Goal: Task Accomplishment & Management: Manage account settings

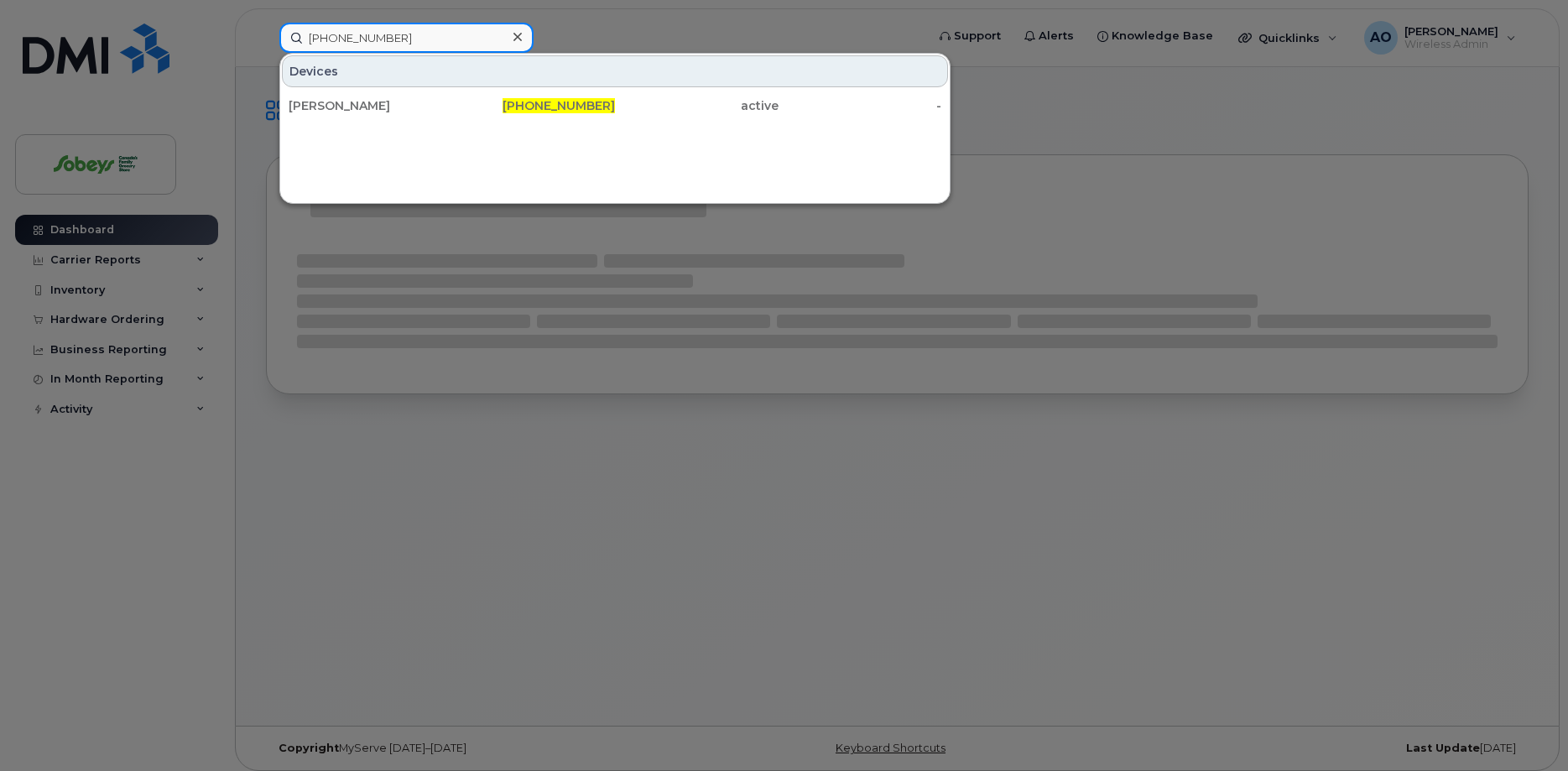
drag, startPoint x: 395, startPoint y: 29, endPoint x: 273, endPoint y: 34, distance: 122.1
click at [279, 34] on input "438-462-6223" at bounding box center [407, 37] width 255 height 30
paste input "89302610207702809804"
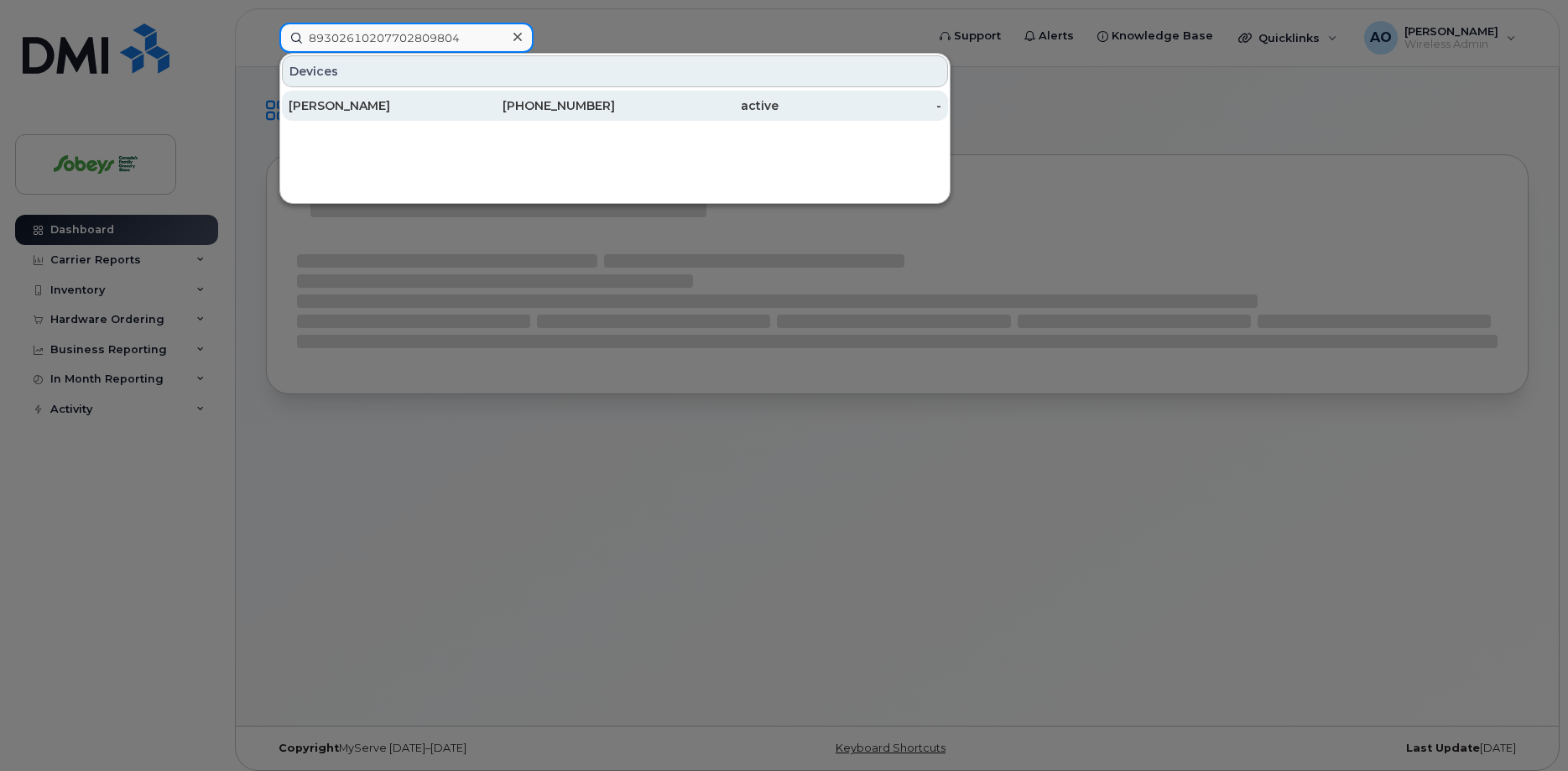
type input "89302610207702809804"
click at [381, 107] on div "[PERSON_NAME]" at bounding box center [370, 105] width 164 height 16
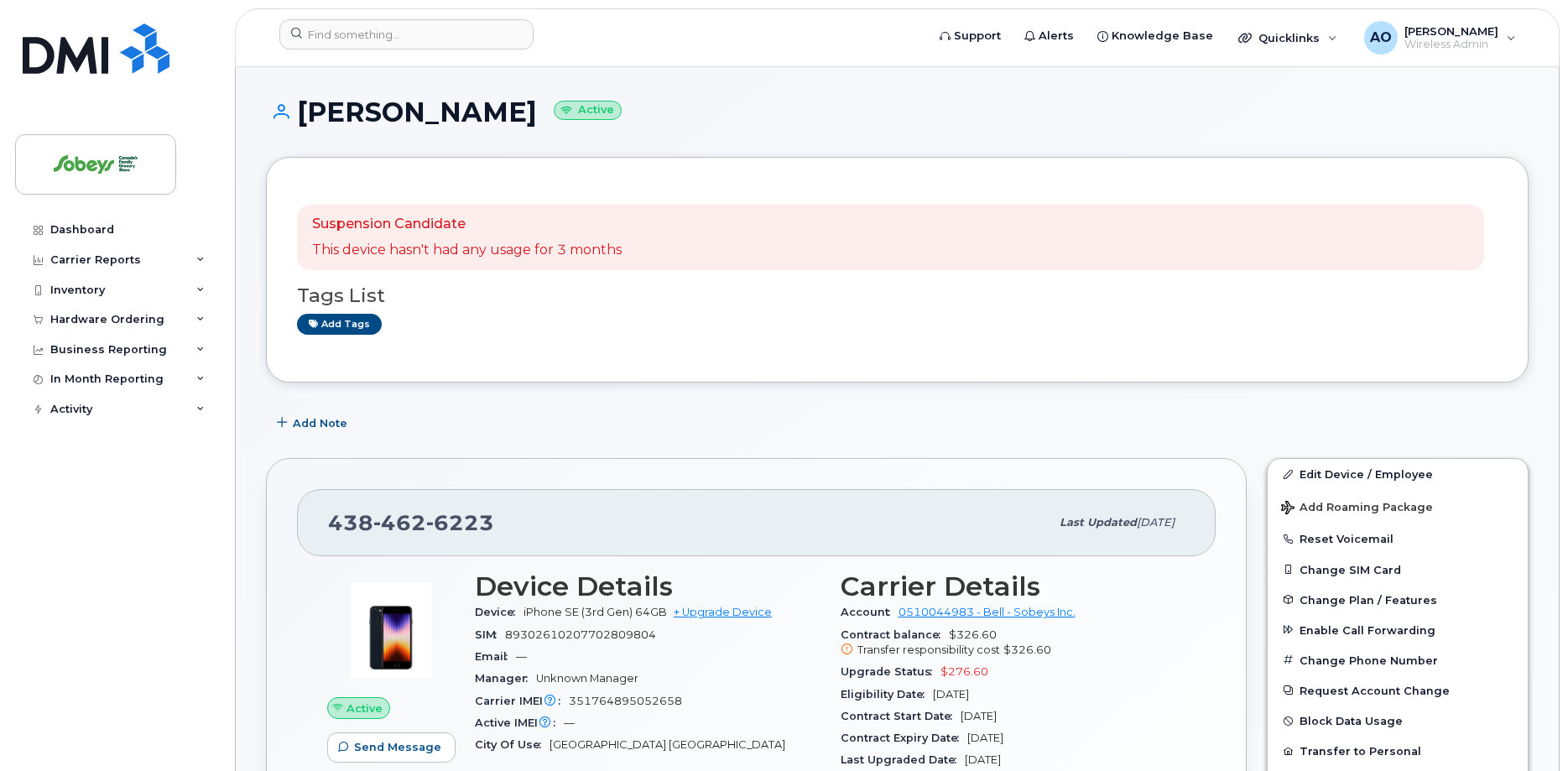
drag, startPoint x: 560, startPoint y: 103, endPoint x: 276, endPoint y: 95, distance: 284.1
copy h1 "[PERSON_NAME]"
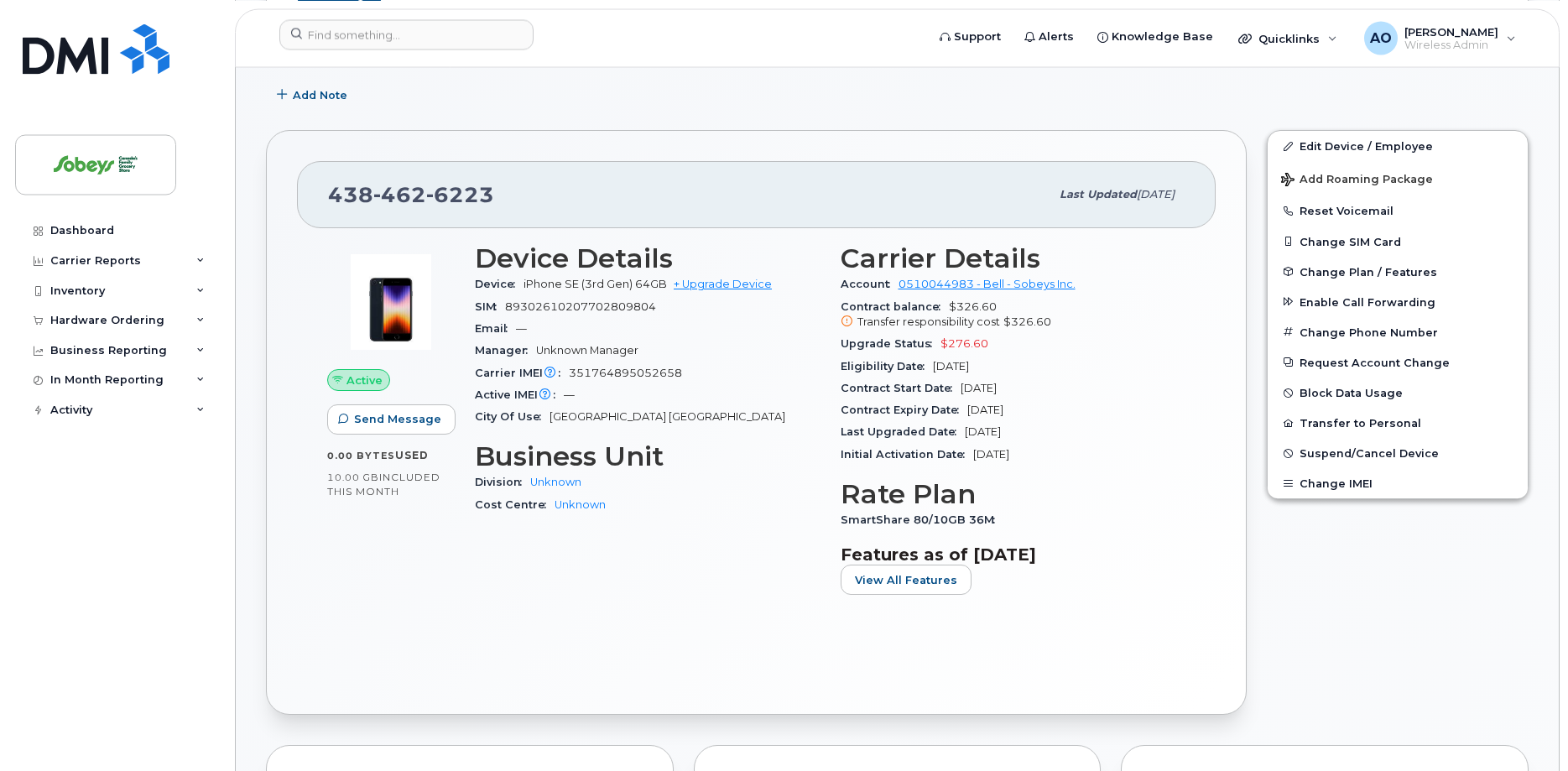
scroll to position [342, 0]
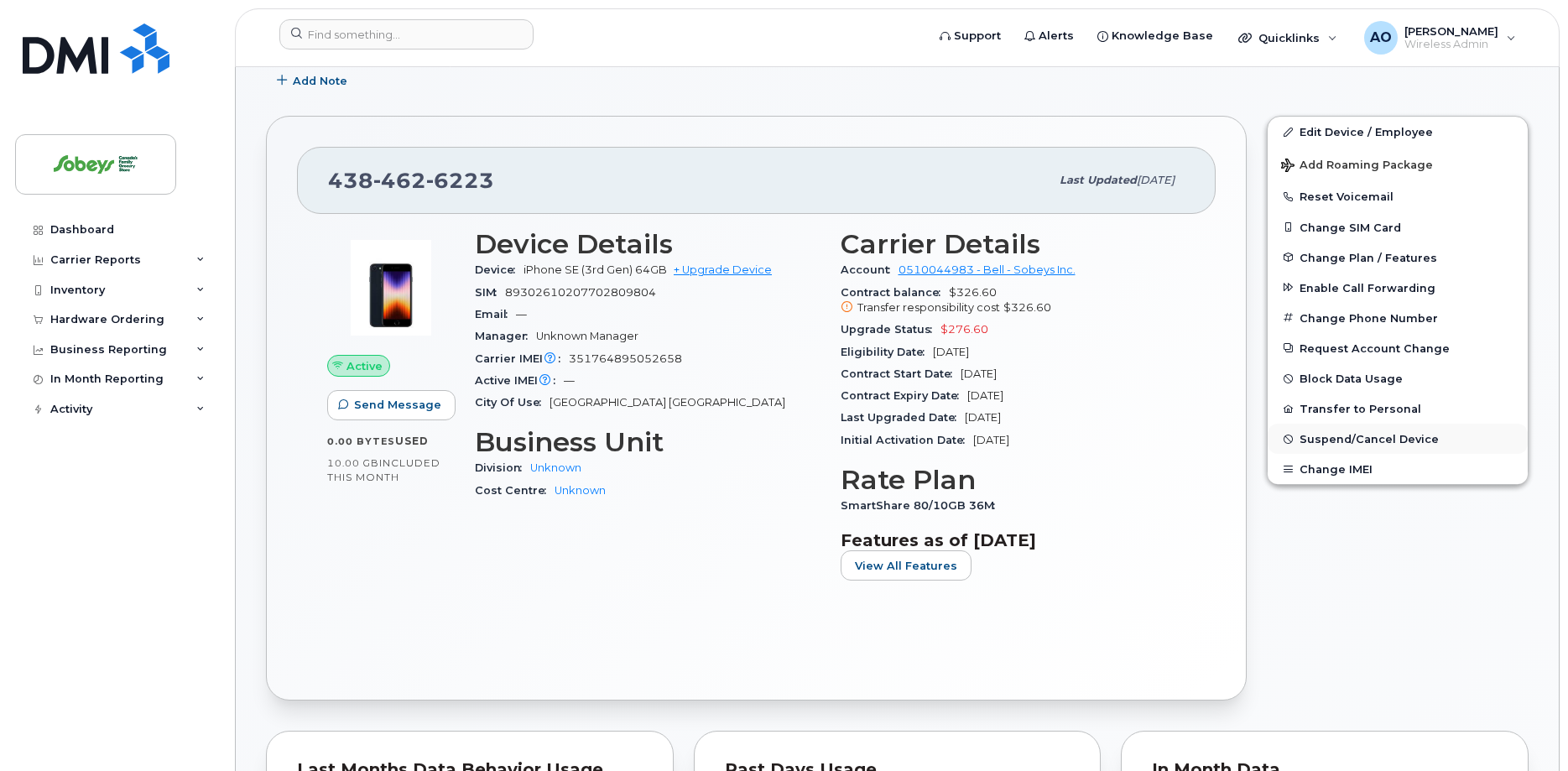
click at [1382, 434] on span "Suspend/Cancel Device" at bounding box center [1369, 439] width 139 height 13
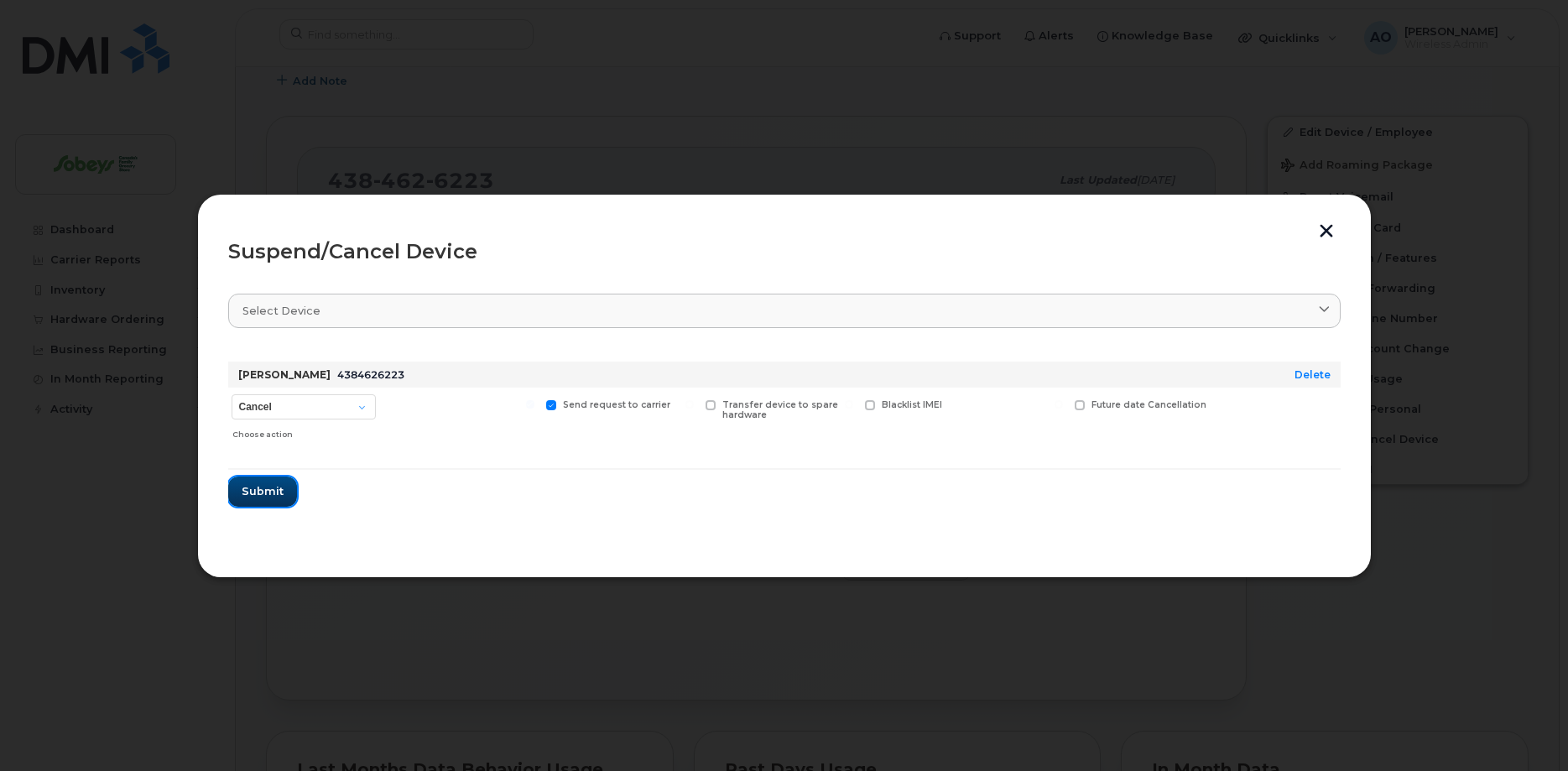
click at [277, 488] on span "Submit" at bounding box center [263, 491] width 42 height 16
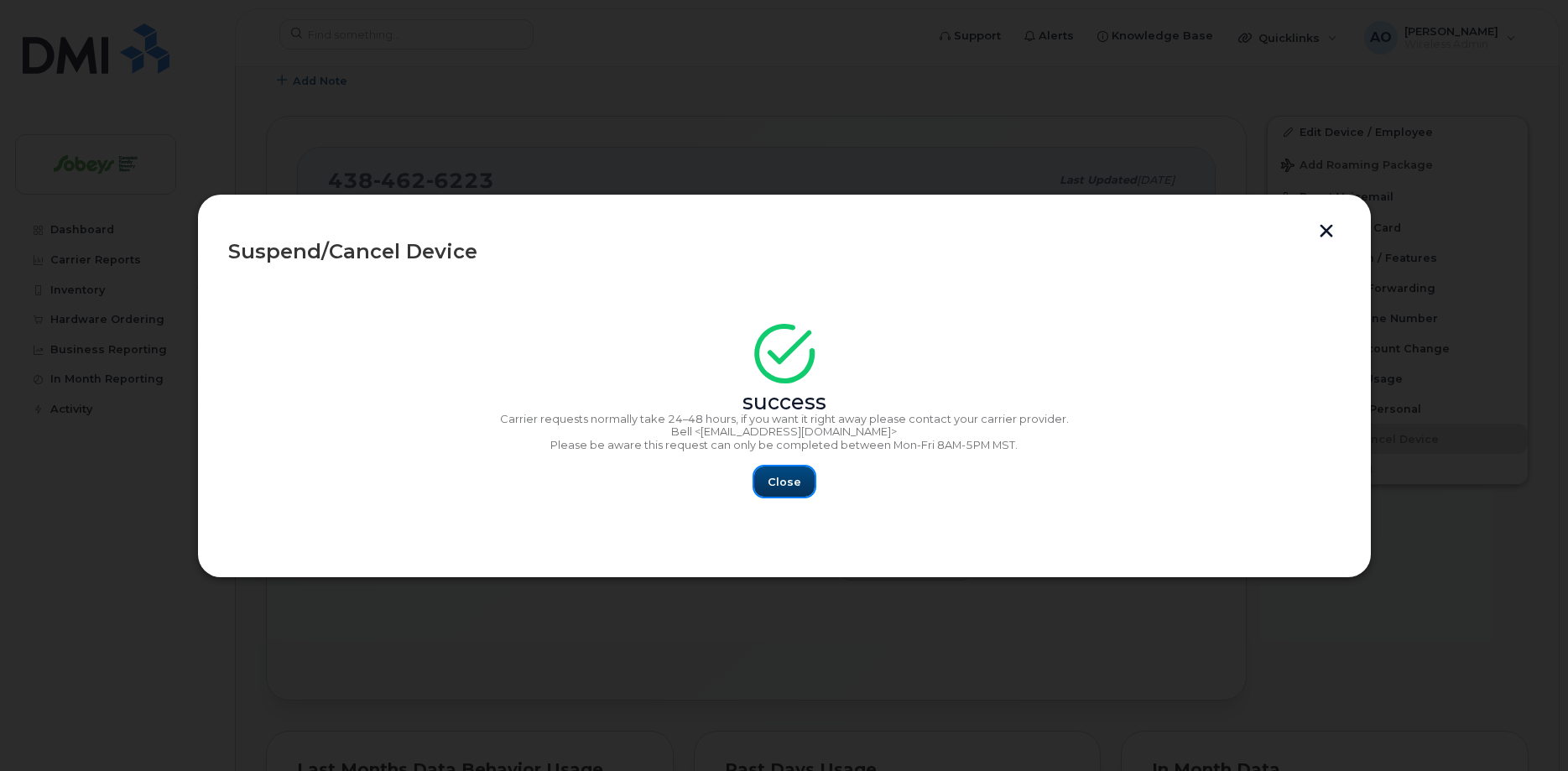
click at [792, 486] on span "Close" at bounding box center [784, 482] width 34 height 16
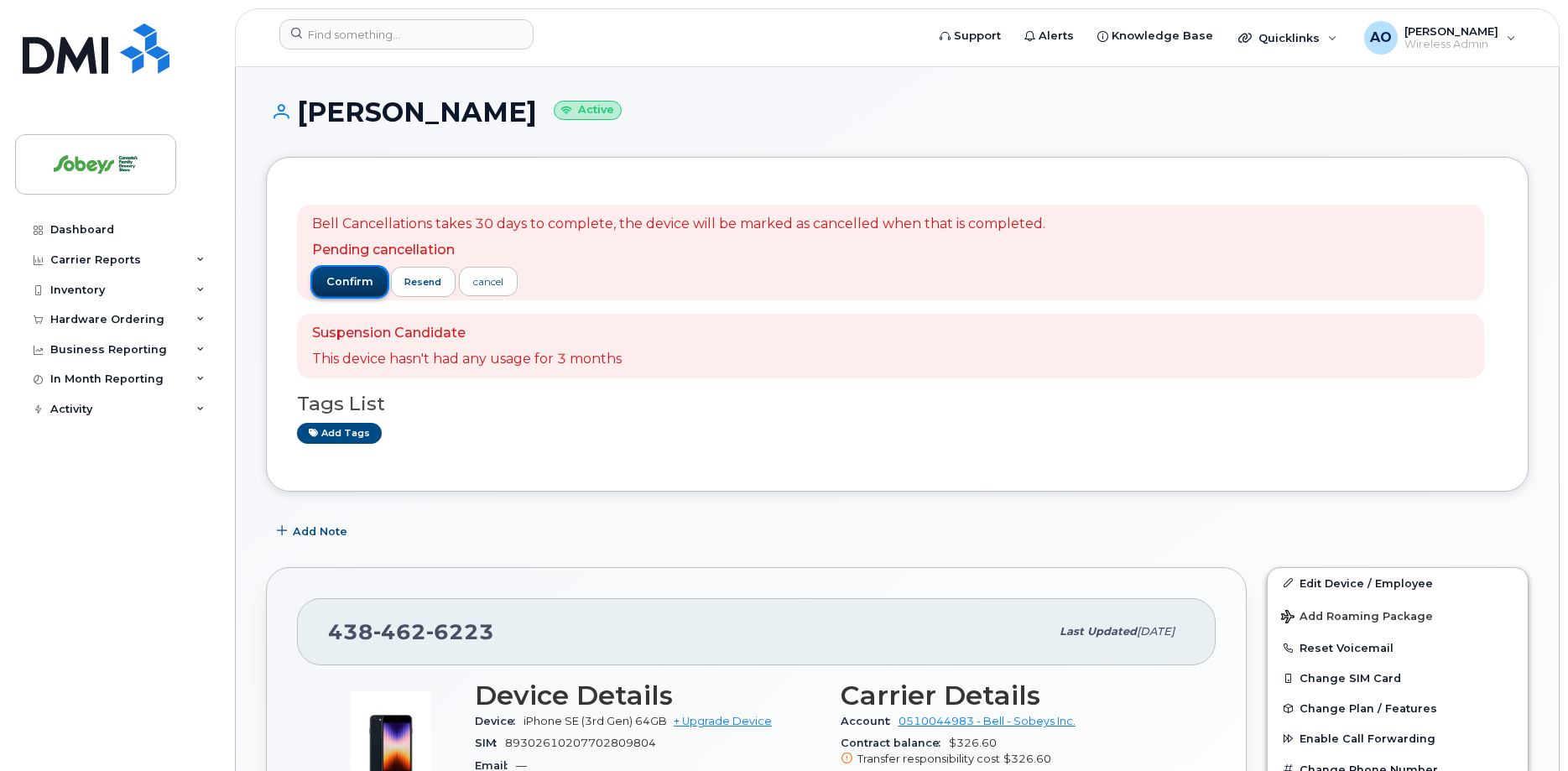
click at [363, 285] on span "confirm" at bounding box center [350, 282] width 47 height 15
